Goal: Task Accomplishment & Management: Manage account settings

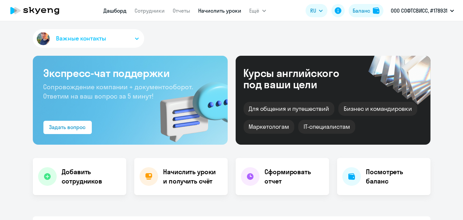
click at [223, 13] on link "Начислить уроки" at bounding box center [219, 10] width 43 height 7
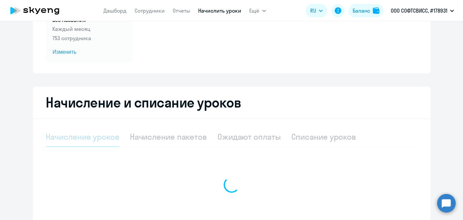
scroll to position [80, 0]
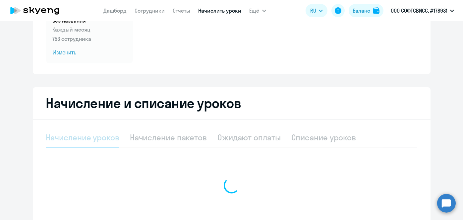
select select "10"
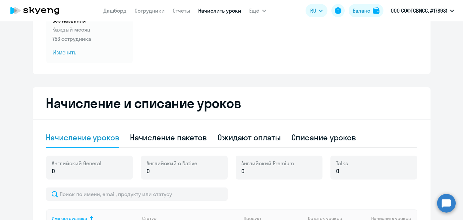
scroll to position [137, 0]
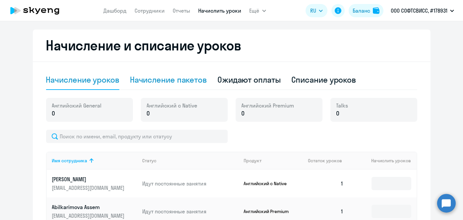
click at [174, 75] on div "Начисление пакетов" at bounding box center [168, 79] width 77 height 11
select select "10"
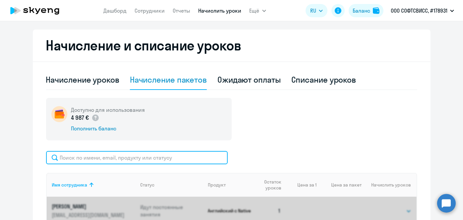
click at [169, 155] on input "text" at bounding box center [136, 157] width 181 height 13
paste input "Telesh"
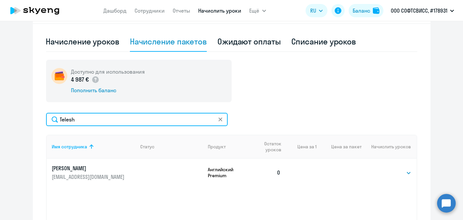
scroll to position [177, 0]
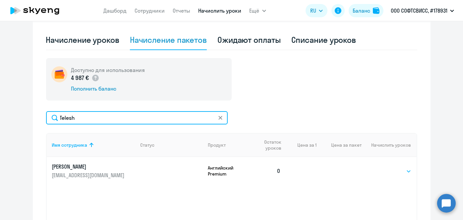
type input "Telesh"
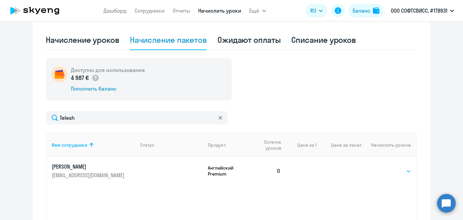
click at [396, 170] on select "Выбрать 8 16 32 64" at bounding box center [397, 171] width 27 height 8
select select "8"
click at [384, 167] on select "Выбрать 8 16 32 64" at bounding box center [397, 171] width 27 height 8
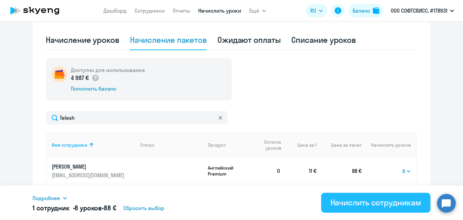
click at [377, 204] on div "Начислить сотрудникам" at bounding box center [375, 202] width 91 height 11
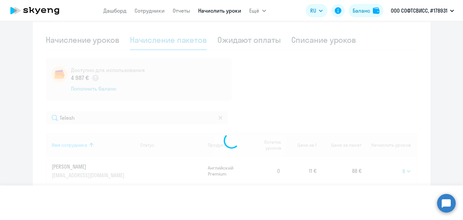
select select
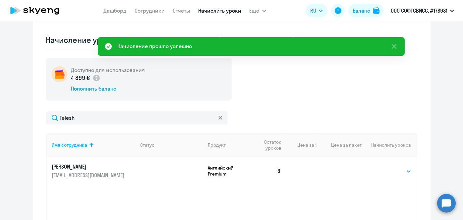
scroll to position [3, 0]
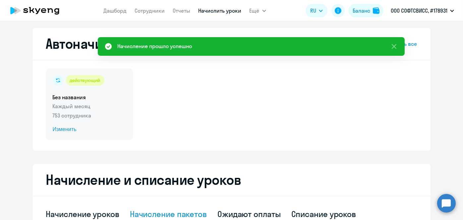
click at [68, 130] on span "Изменить" at bounding box center [90, 129] width 74 height 8
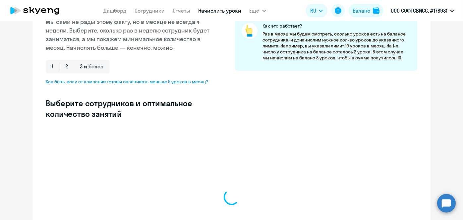
scroll to position [124, 0]
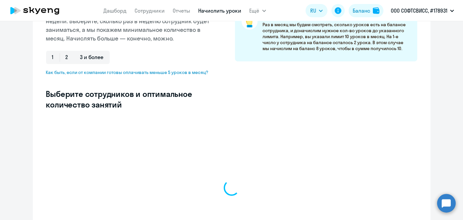
select select "10"
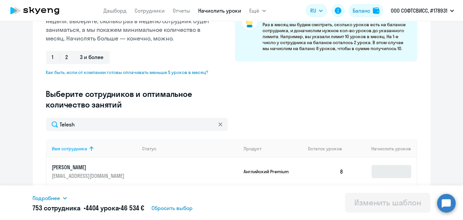
type input "Telesh"
click at [398, 170] on input at bounding box center [391, 171] width 40 height 13
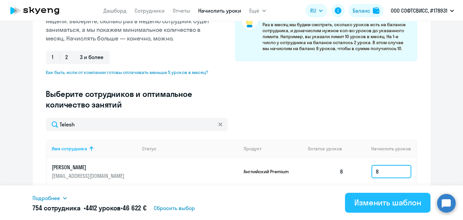
type input "8"
click at [382, 203] on div "Изменить шаблон" at bounding box center [387, 202] width 67 height 11
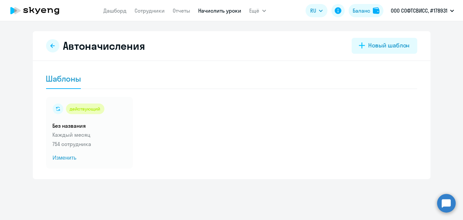
click at [219, 13] on link "Начислить уроки" at bounding box center [219, 10] width 43 height 7
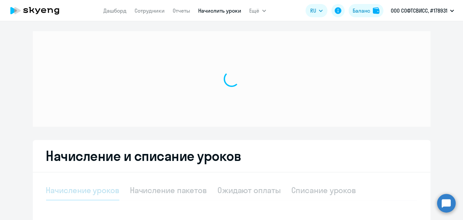
click at [216, 12] on link "Начислить уроки" at bounding box center [219, 10] width 43 height 7
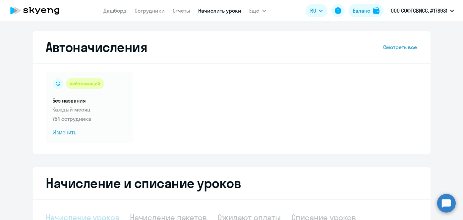
scroll to position [1, 0]
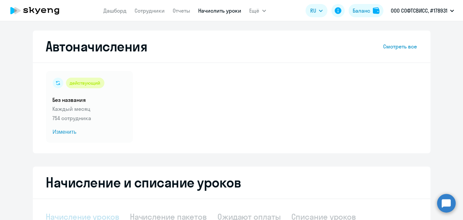
select select "10"
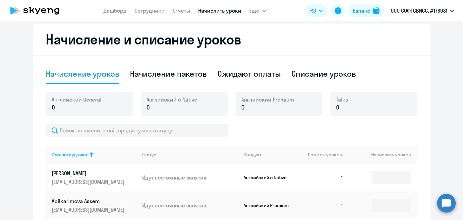
scroll to position [150, 0]
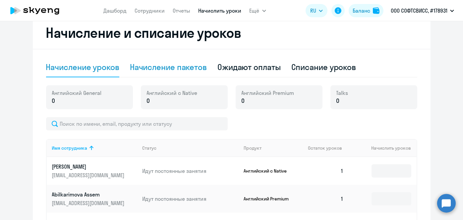
click at [183, 74] on div "Начисление пакетов" at bounding box center [168, 67] width 77 height 20
select select "10"
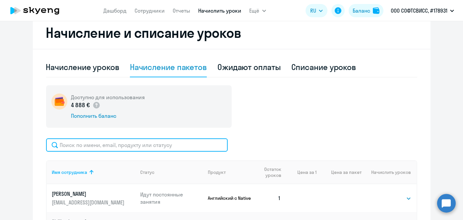
click at [193, 143] on input "text" at bounding box center [136, 144] width 181 height 13
paste input "[PERSON_NAME]"
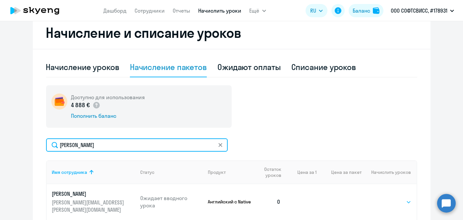
type input "[PERSON_NAME]"
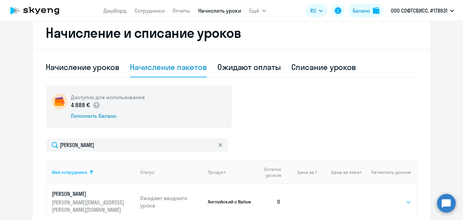
click at [394, 197] on div "Выбрать 1 4 5 9 10 13 Выбрать" at bounding box center [397, 201] width 27 height 9
click at [395, 198] on select "Выбрать 1 4 5 9 10 13" at bounding box center [397, 202] width 27 height 8
select select "4"
click at [384, 198] on select "Выбрать 1 4 5 9 10 13" at bounding box center [397, 202] width 27 height 8
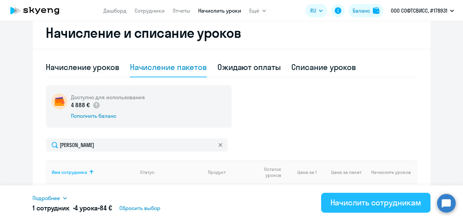
click at [390, 202] on div "Начислить сотрудникам" at bounding box center [375, 202] width 91 height 11
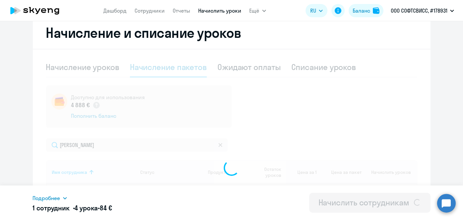
select select
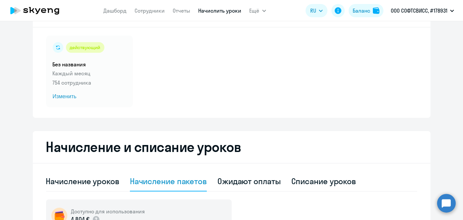
scroll to position [19, 0]
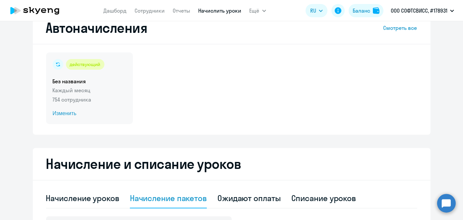
click at [68, 114] on span "Изменить" at bounding box center [90, 113] width 74 height 8
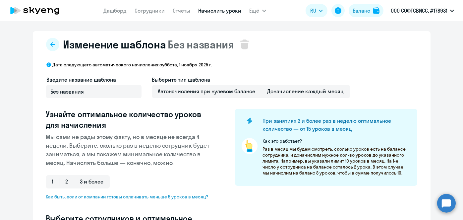
click at [179, 109] on h3 "Узнайте оптимальное количество уроков для начисления" at bounding box center [130, 119] width 168 height 21
select select "10"
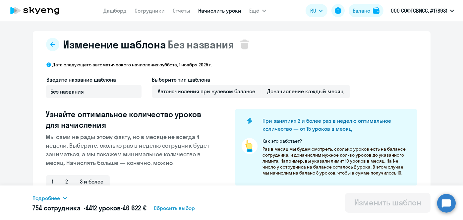
scroll to position [143, 0]
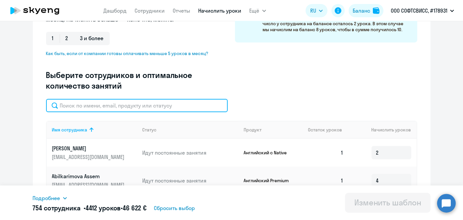
click at [173, 106] on input "text" at bounding box center [136, 105] width 181 height 13
paste input "[PERSON_NAME]"
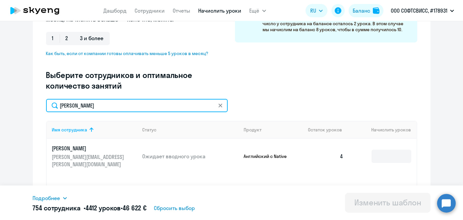
type input "[PERSON_NAME]"
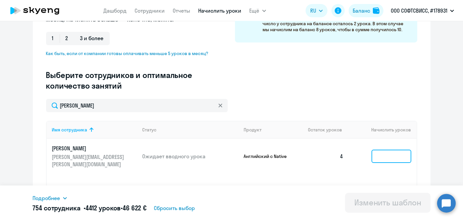
click at [382, 149] on input at bounding box center [391, 155] width 40 height 13
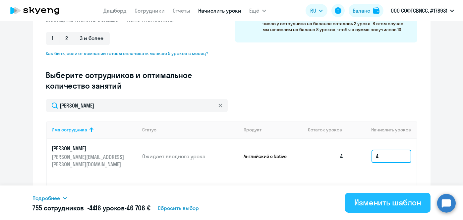
type input "4"
click at [389, 202] on div "Изменить шаблон" at bounding box center [387, 202] width 67 height 11
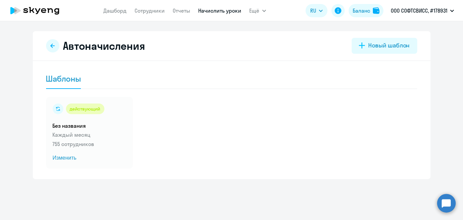
click at [223, 12] on link "Начислить уроки" at bounding box center [219, 10] width 43 height 7
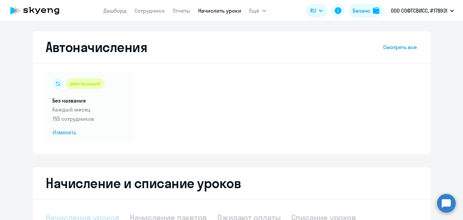
select select "10"
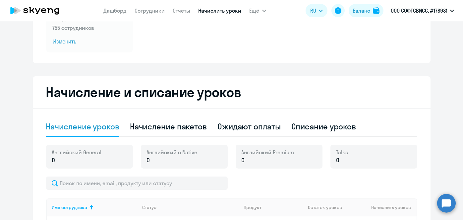
scroll to position [92, 0]
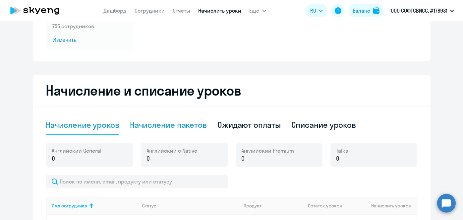
click at [202, 128] on div "Начисление пакетов" at bounding box center [168, 124] width 77 height 11
select select "10"
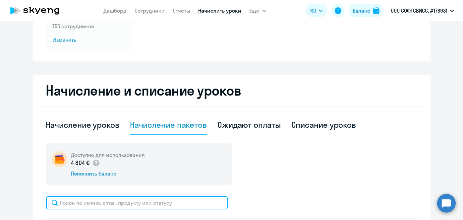
click at [199, 201] on input "text" at bounding box center [136, 202] width 181 height 13
paste input "Yarash"
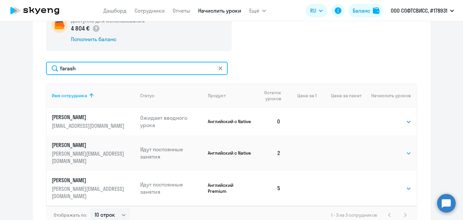
scroll to position [229, 0]
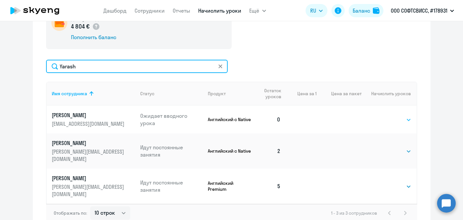
type input "Yarash"
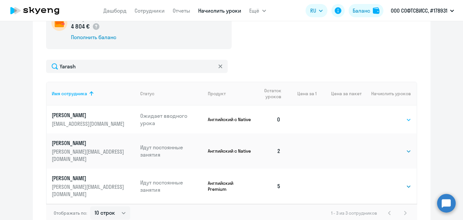
click at [404, 120] on select "Выбрать 1 4 5 9 10 13" at bounding box center [397, 120] width 27 height 8
select select "4"
click at [384, 116] on select "Выбрать 1 4 5 9 10 13" at bounding box center [397, 120] width 27 height 8
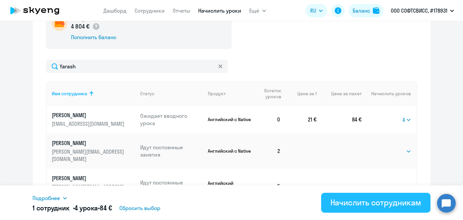
click at [382, 200] on div "Начислить сотрудникам" at bounding box center [375, 202] width 91 height 11
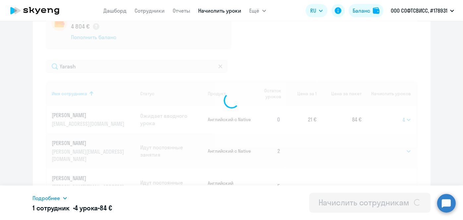
select select
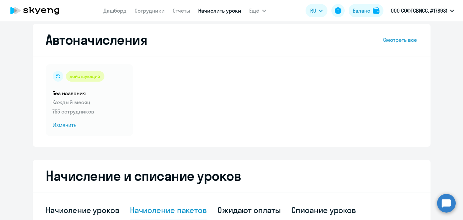
scroll to position [0, 0]
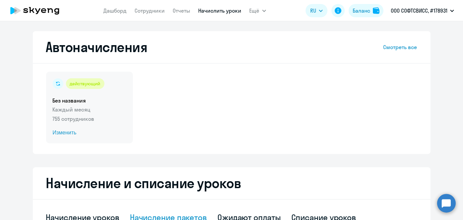
click at [61, 131] on span "Изменить" at bounding box center [90, 132] width 74 height 8
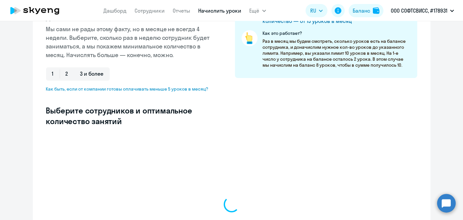
scroll to position [109, 0]
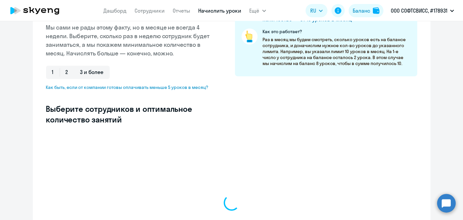
select select "10"
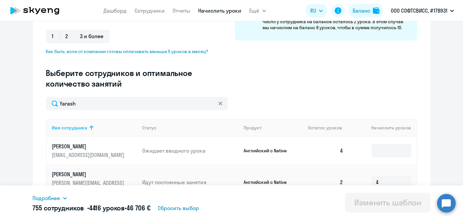
scroll to position [161, 0]
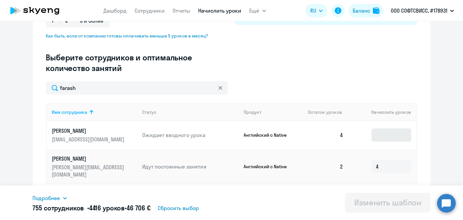
type input "Yarash"
click at [384, 130] on input at bounding box center [391, 134] width 40 height 13
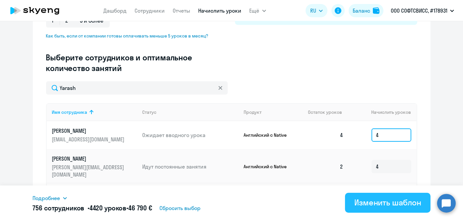
type input "4"
click at [375, 204] on div "Изменить шаблон" at bounding box center [387, 202] width 67 height 11
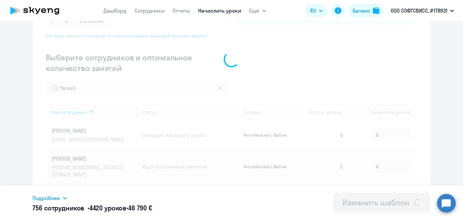
click at [371, 202] on div "Изменение шаблона Без названия Дата следующего автоматического начисления: субб…" at bounding box center [231, 120] width 463 height 198
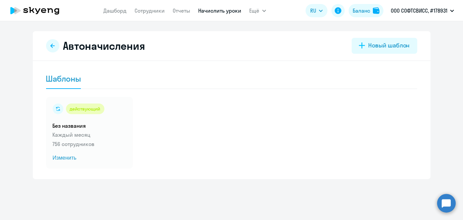
click at [222, 11] on link "Начислить уроки" at bounding box center [219, 10] width 43 height 7
click at [215, 12] on link "Начислить уроки" at bounding box center [219, 10] width 43 height 7
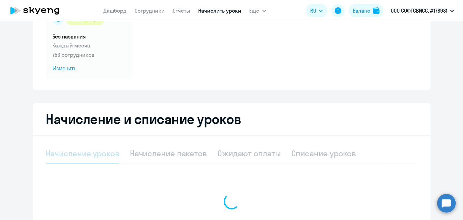
scroll to position [64, 0]
select select "10"
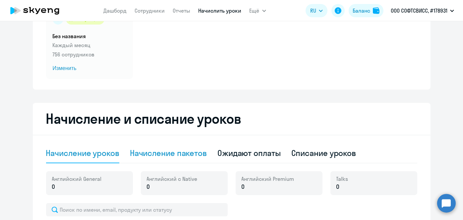
click at [188, 149] on div "Начисление пакетов" at bounding box center [168, 152] width 77 height 11
select select "10"
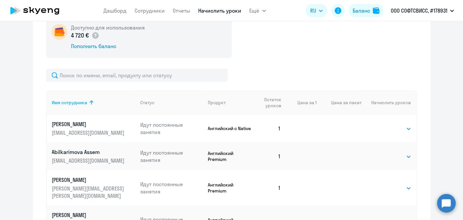
scroll to position [216, 0]
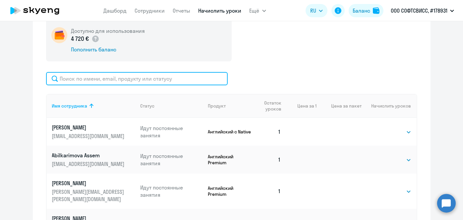
click at [152, 75] on input "text" at bounding box center [136, 78] width 181 height 13
paste input "[PERSON_NAME]"
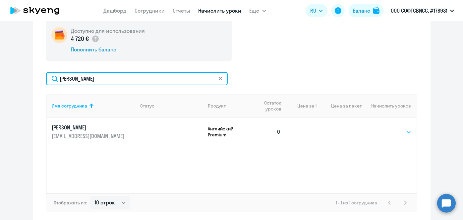
type input "[PERSON_NAME]"
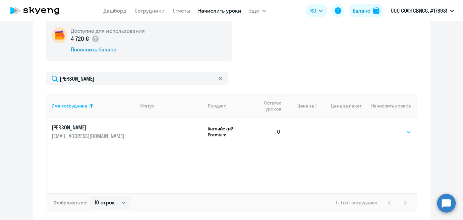
click at [385, 128] on select "Выбрать 8 16 32 64" at bounding box center [397, 132] width 27 height 8
select select "8"
click at [384, 128] on select "Выбрать 8 16 32 64" at bounding box center [397, 132] width 27 height 8
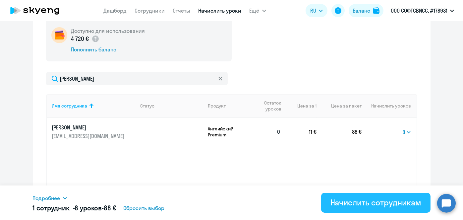
click at [384, 200] on div "Начислить сотрудникам" at bounding box center [375, 202] width 91 height 11
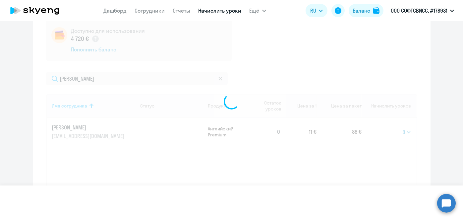
select select
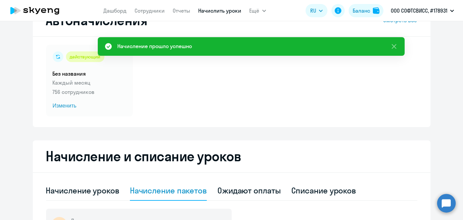
scroll to position [26, 0]
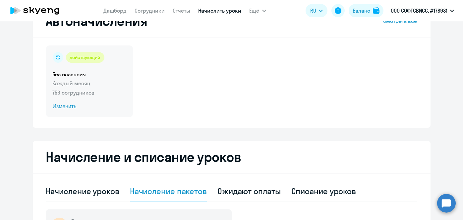
click at [65, 108] on span "Изменить" at bounding box center [90, 106] width 74 height 8
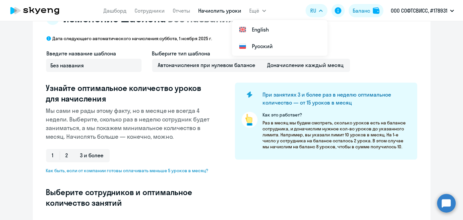
click at [390, 44] on div "Дата следующего автоматического начисления: суббота, 1 ноября 2025 г. Введите н…" at bounding box center [231, 195] width 371 height 320
select select "10"
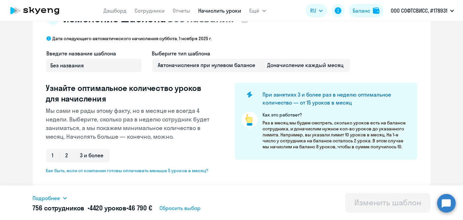
scroll to position [127, 0]
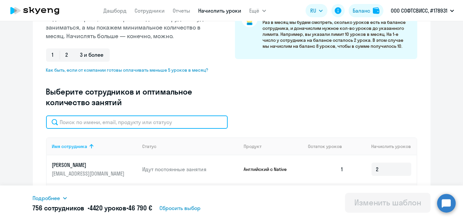
click at [204, 121] on input "text" at bounding box center [136, 121] width 181 height 13
paste input "Valiukevich"
type input "Valiukevich"
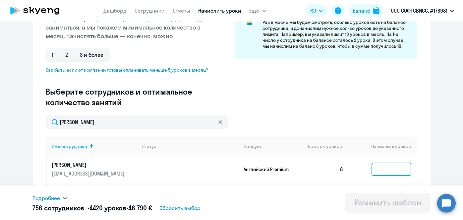
click at [381, 167] on input at bounding box center [391, 168] width 40 height 13
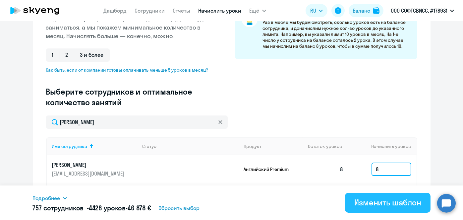
type input "8"
click at [382, 205] on div "Изменить шаблон" at bounding box center [387, 202] width 67 height 11
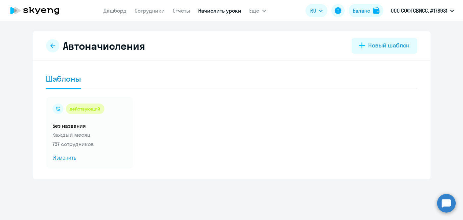
click at [231, 13] on link "Начислить уроки" at bounding box center [219, 10] width 43 height 7
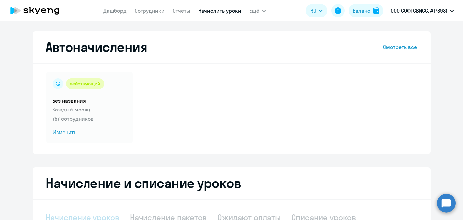
select select "10"
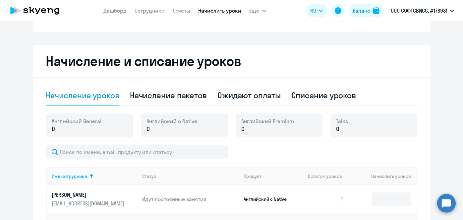
scroll to position [123, 0]
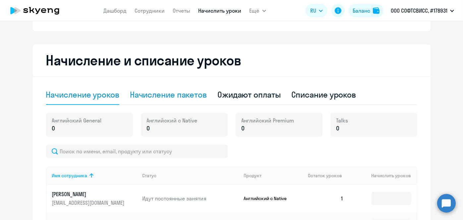
click at [186, 91] on div "Начисление пакетов" at bounding box center [168, 94] width 77 height 11
select select "10"
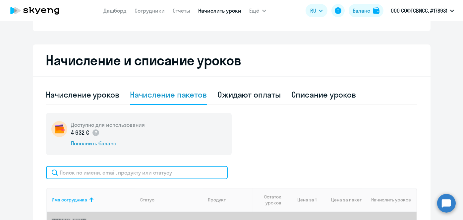
click at [194, 173] on input "text" at bounding box center [136, 172] width 181 height 13
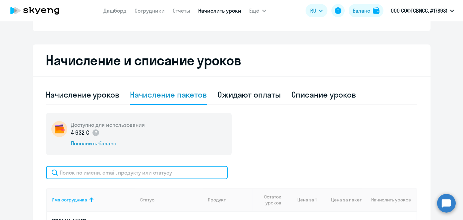
paste input "Soupel"
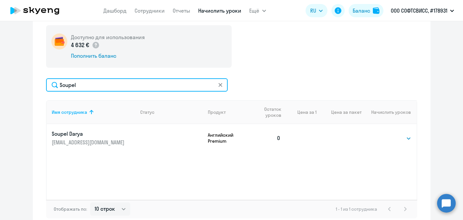
scroll to position [216, 0]
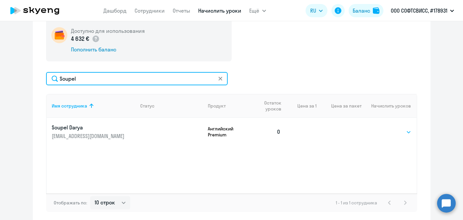
type input "Soupel"
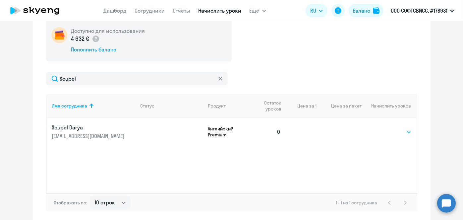
click at [401, 133] on select "Выбрать 8 16 32 64" at bounding box center [397, 132] width 27 height 8
select select "8"
click at [384, 128] on select "Выбрать 8 16 32 64" at bounding box center [397, 132] width 27 height 8
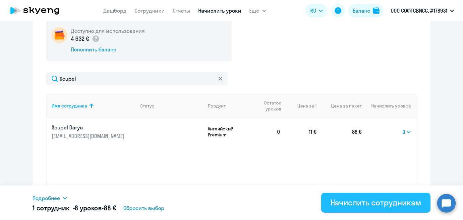
click at [397, 206] on div "Начислить сотрудникам" at bounding box center [375, 202] width 91 height 11
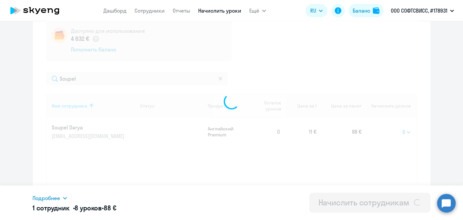
select select
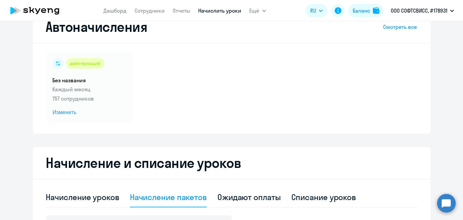
scroll to position [14, 0]
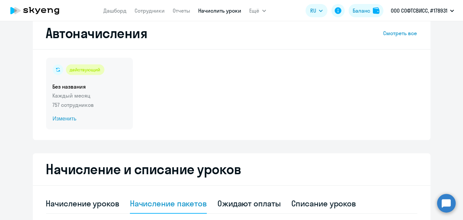
click at [67, 121] on span "Изменить" at bounding box center [90, 119] width 74 height 8
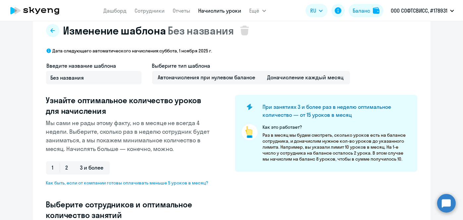
select select "10"
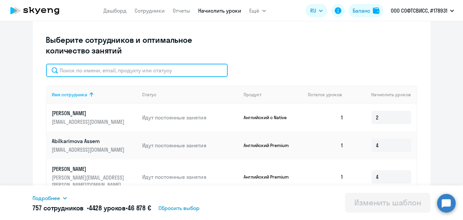
paste input "Soupel"
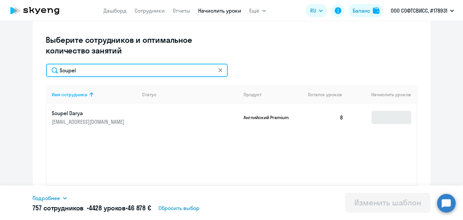
type input "Soupel"
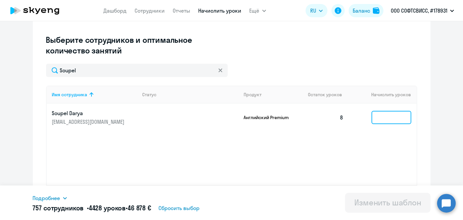
click at [384, 120] on input at bounding box center [391, 117] width 40 height 13
type input "8"
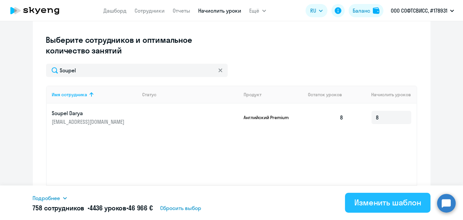
click at [386, 198] on div "Изменить шаблон" at bounding box center [387, 202] width 67 height 11
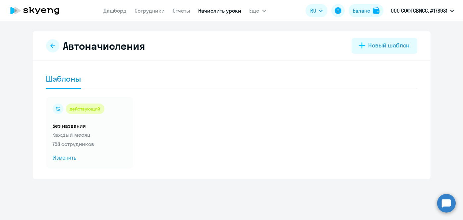
click at [224, 12] on link "Начислить уроки" at bounding box center [219, 10] width 43 height 7
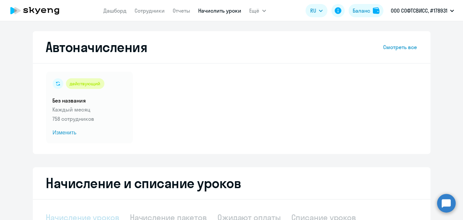
select select "10"
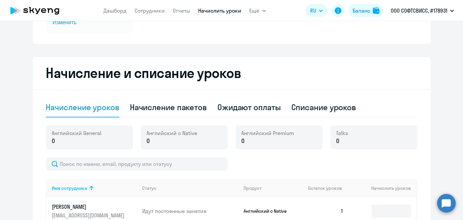
scroll to position [106, 0]
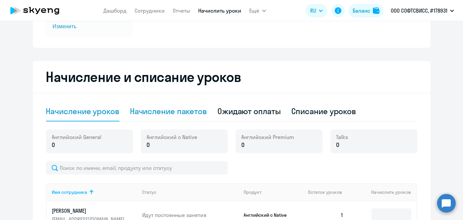
click at [190, 114] on div "Начисление пакетов" at bounding box center [168, 111] width 77 height 11
select select "10"
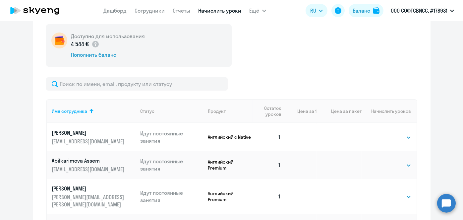
scroll to position [204, 0]
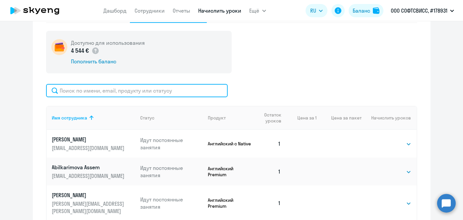
click at [204, 91] on input "text" at bounding box center [136, 90] width 181 height 13
paste input "Nechyporenko"
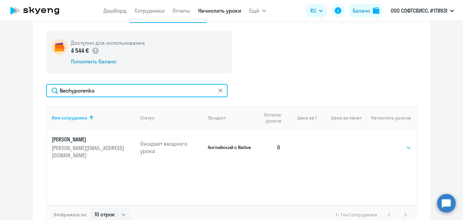
type input "Nechyporenko"
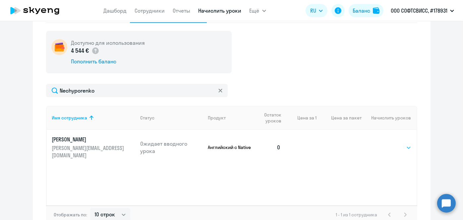
click at [398, 143] on select "Выбрать 1 4 5 9 10 13" at bounding box center [397, 147] width 27 height 8
select select "4"
click at [384, 143] on select "Выбрать 1 4 5 9 10 13" at bounding box center [397, 147] width 27 height 8
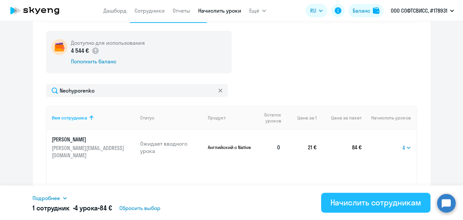
click at [380, 201] on div "Начислить сотрудникам" at bounding box center [375, 202] width 91 height 11
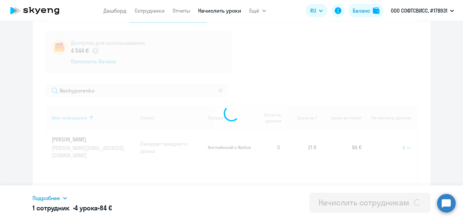
select select
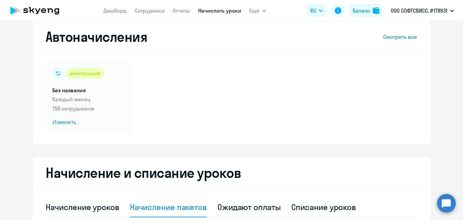
scroll to position [0, 0]
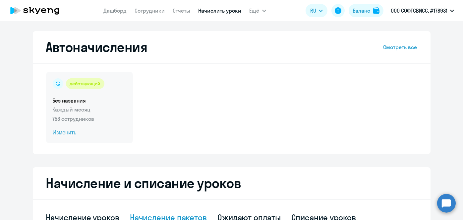
click at [60, 132] on span "Изменить" at bounding box center [90, 132] width 74 height 8
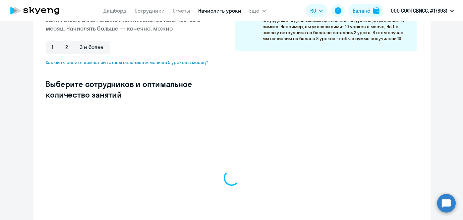
scroll to position [136, 0]
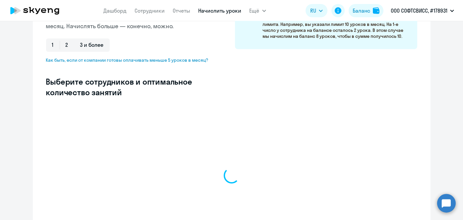
select select "10"
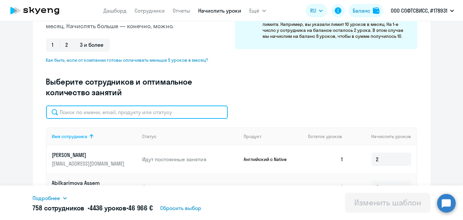
click at [199, 111] on input "text" at bounding box center [136, 111] width 181 height 13
paste input "Nechyporenko"
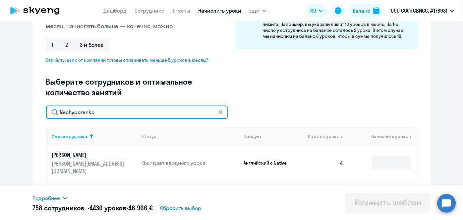
type input "Nechyporenko"
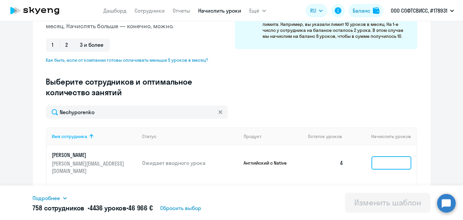
click at [390, 157] on input at bounding box center [391, 162] width 40 height 13
type input "4"
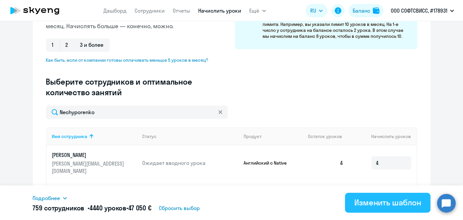
click at [389, 205] on div "Изменить шаблон" at bounding box center [387, 202] width 67 height 11
click at [388, 205] on div "Изменение шаблона Без названия Дата следующего автоматического начисления: субб…" at bounding box center [231, 120] width 463 height 198
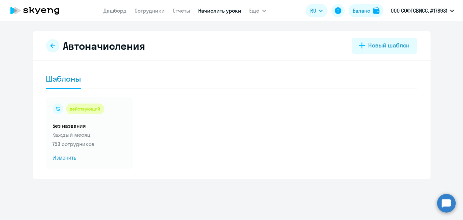
click at [213, 10] on link "Начислить уроки" at bounding box center [219, 10] width 43 height 7
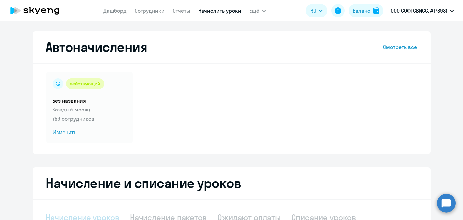
select select "10"
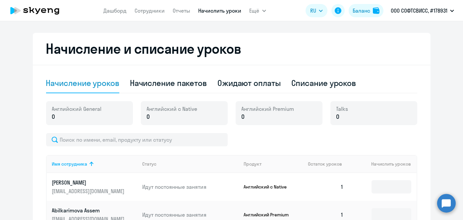
scroll to position [139, 0]
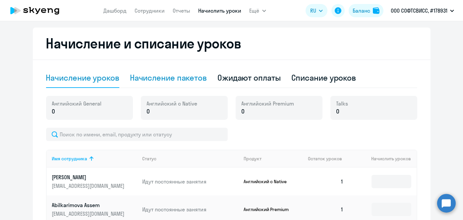
click at [189, 79] on div "Начисление пакетов" at bounding box center [168, 77] width 77 height 11
select select "10"
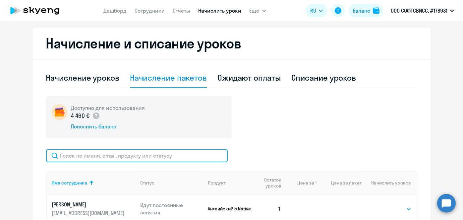
click at [179, 155] on input "text" at bounding box center [136, 155] width 181 height 13
paste input "Petushkov"
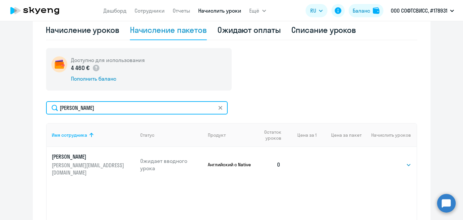
scroll to position [188, 0]
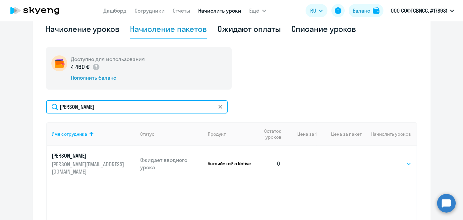
type input "Petushkov"
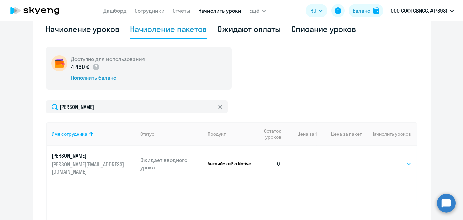
click at [403, 160] on select "Выбрать 1 4 5 9 10 13" at bounding box center [397, 164] width 27 height 8
select select "4"
click at [384, 160] on select "Выбрать 1 4 5 9 10 13" at bounding box center [397, 164] width 27 height 8
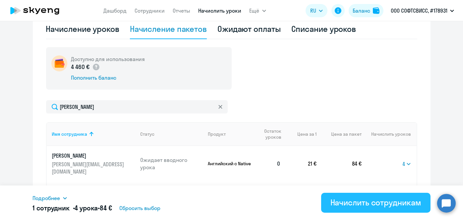
click at [372, 203] on div "Начислить сотрудникам" at bounding box center [375, 202] width 91 height 11
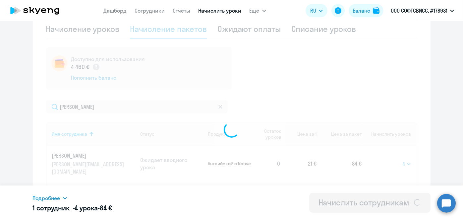
select select
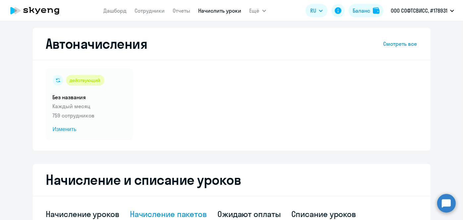
scroll to position [0, 0]
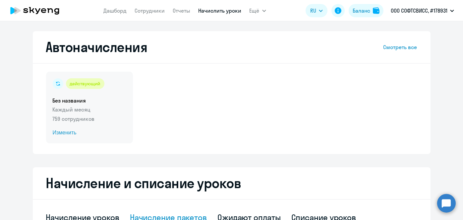
click at [66, 134] on span "Изменить" at bounding box center [90, 132] width 74 height 8
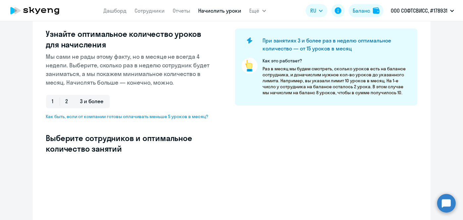
scroll to position [81, 0]
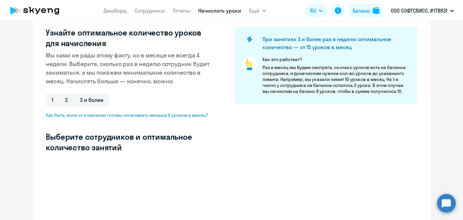
select select "10"
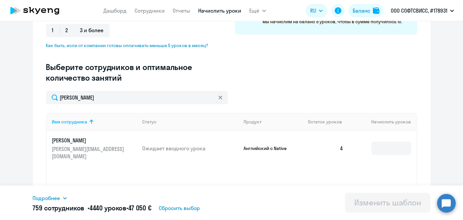
scroll to position [153, 0]
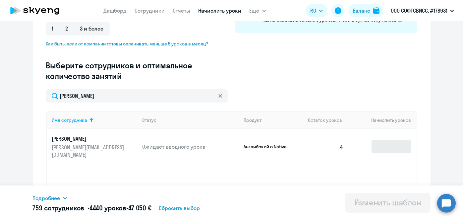
type input "Petushkov"
click at [397, 140] on input at bounding box center [391, 146] width 40 height 13
type input "4"
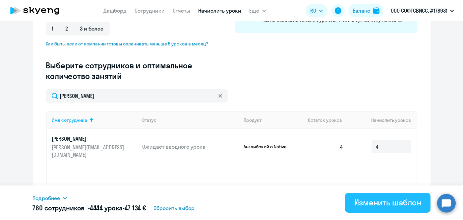
click at [382, 202] on div "Изменить шаблон" at bounding box center [387, 202] width 67 height 11
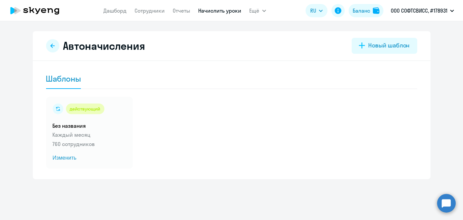
click at [225, 13] on link "Начислить уроки" at bounding box center [219, 10] width 43 height 7
click at [223, 12] on link "Начислить уроки" at bounding box center [219, 10] width 43 height 7
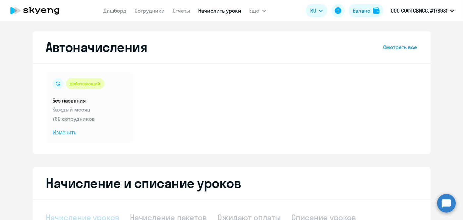
select select "10"
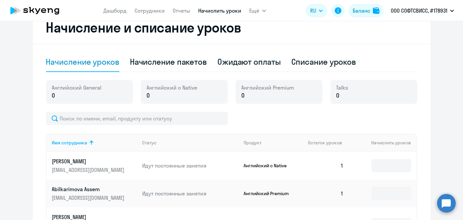
scroll to position [153, 0]
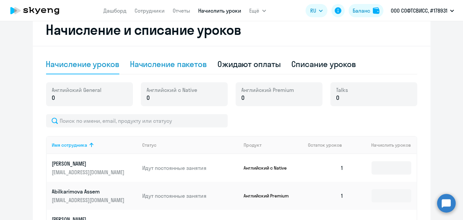
click at [180, 65] on div "Начисление пакетов" at bounding box center [168, 64] width 77 height 11
select select "10"
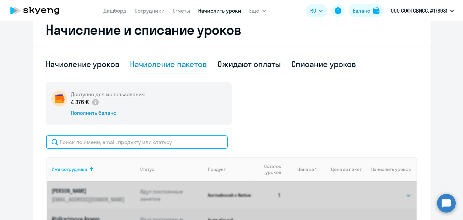
click at [189, 145] on input "text" at bounding box center [136, 141] width 181 height 13
paste input "Khilkevich"
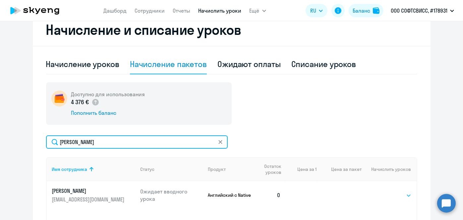
type input "Khilkevich"
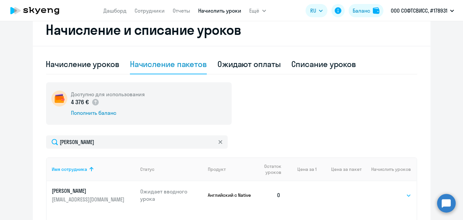
click at [397, 197] on select "Выбрать 1 4 5 9 10 13" at bounding box center [397, 195] width 27 height 8
select select "4"
click at [384, 191] on select "Выбрать 1 4 5 9 10 13" at bounding box center [397, 195] width 27 height 8
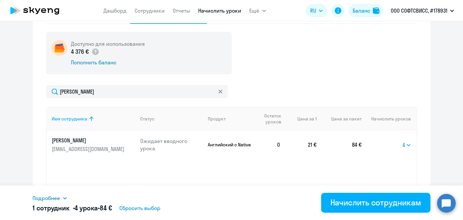
scroll to position [205, 0]
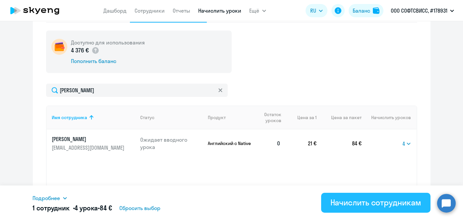
click at [378, 199] on div "Начислить сотрудникам" at bounding box center [375, 202] width 91 height 11
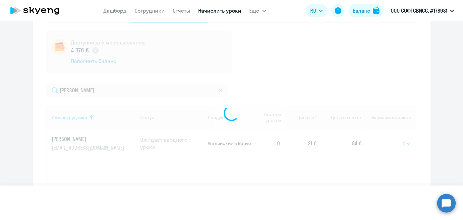
select select
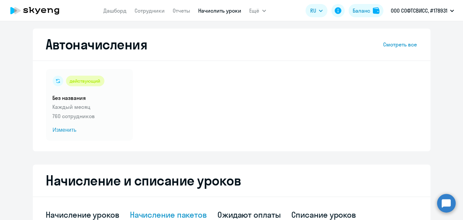
scroll to position [0, 0]
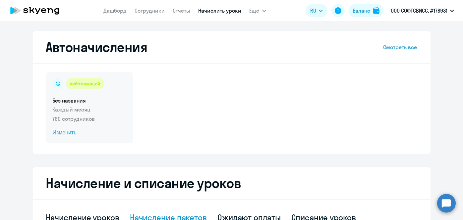
click at [67, 133] on span "Изменить" at bounding box center [90, 132] width 74 height 8
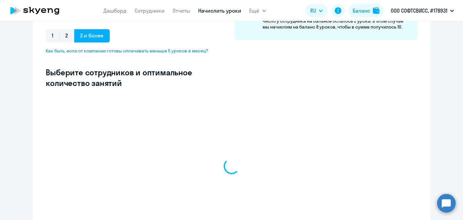
scroll to position [152, 0]
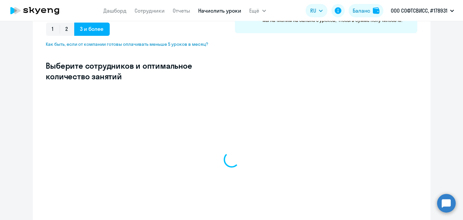
select select "10"
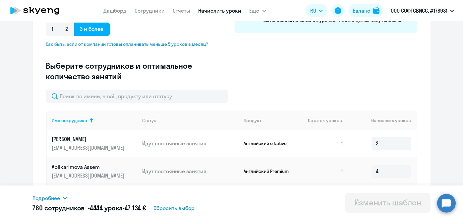
click at [177, 90] on input "text" at bounding box center [136, 95] width 181 height 13
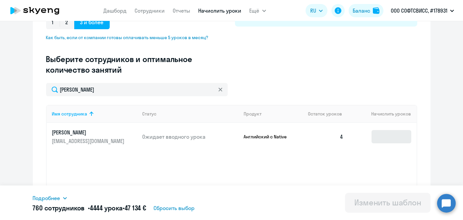
type input "Khilkevich"
click at [388, 134] on input at bounding box center [391, 136] width 40 height 13
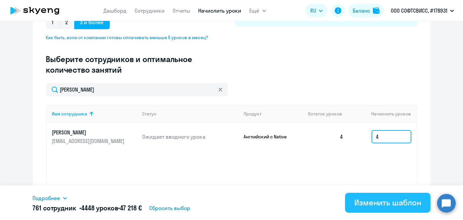
type input "4"
click at [380, 198] on div "Изменить шаблон" at bounding box center [387, 202] width 67 height 11
